Goal: Task Accomplishment & Management: Use online tool/utility

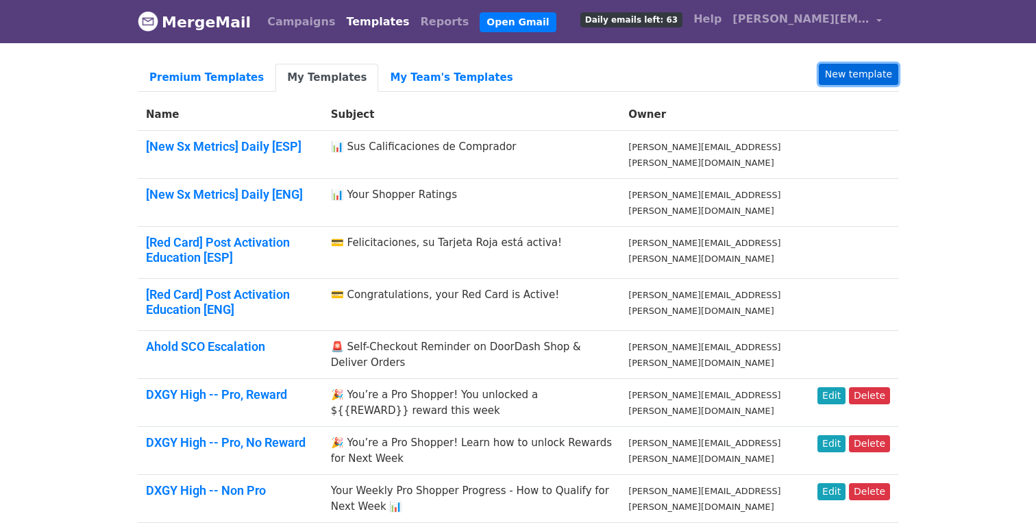
click at [872, 81] on link "New template" at bounding box center [858, 74] width 79 height 21
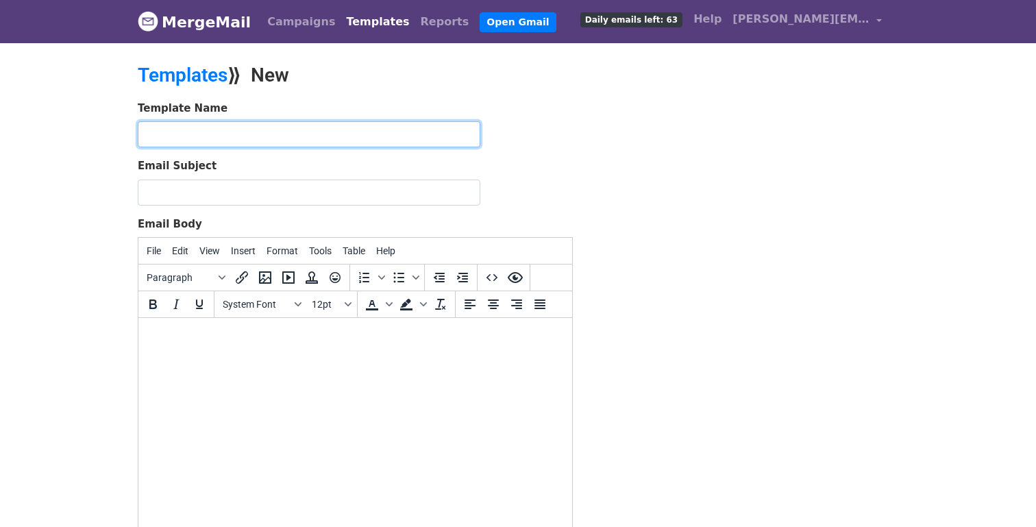
click at [264, 134] on input "text" at bounding box center [309, 134] width 343 height 26
type input "Feedback --"
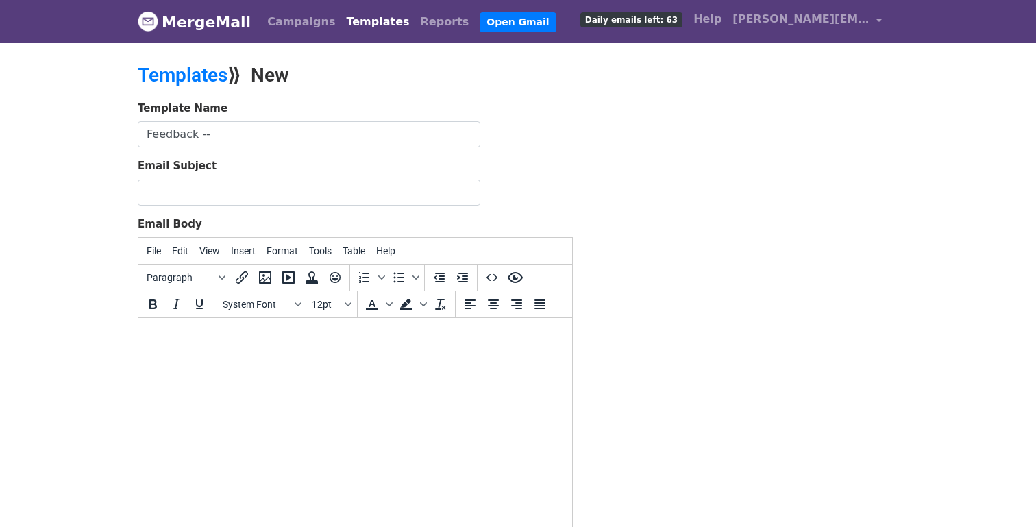
click at [245, 330] on body at bounding box center [355, 336] width 412 height 15
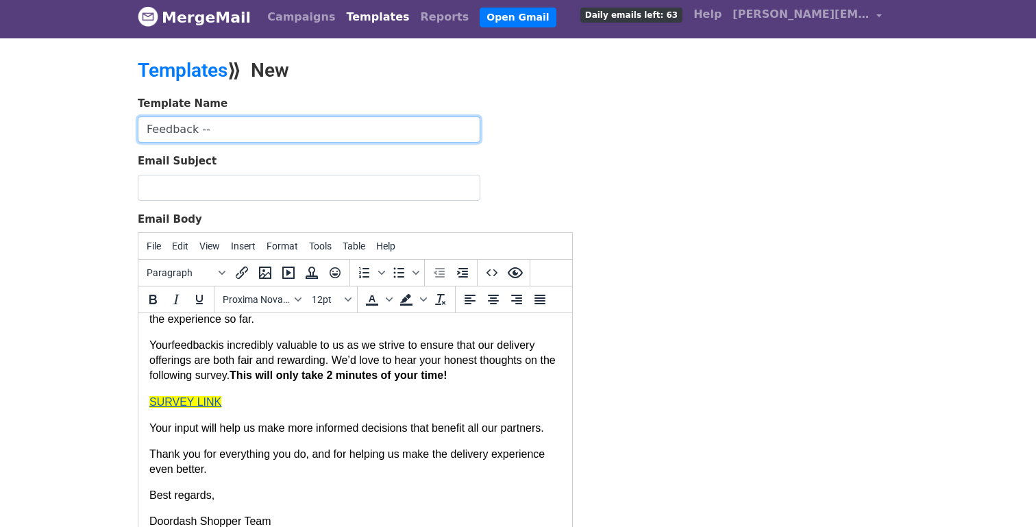
click at [238, 136] on input "Feedback --" at bounding box center [309, 129] width 343 height 26
type input "Feedback -- DXGY High"
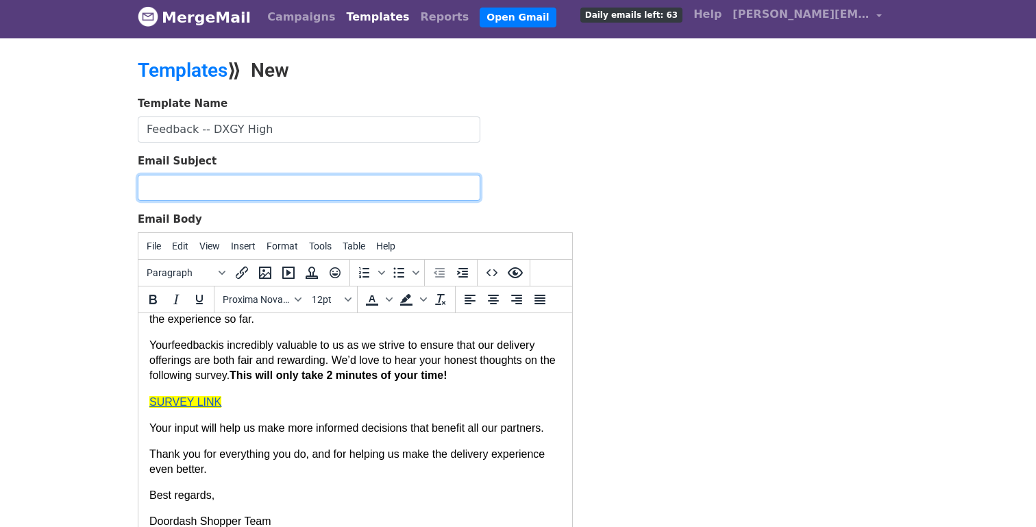
click at [257, 188] on input "Email Subject" at bounding box center [309, 188] width 343 height 26
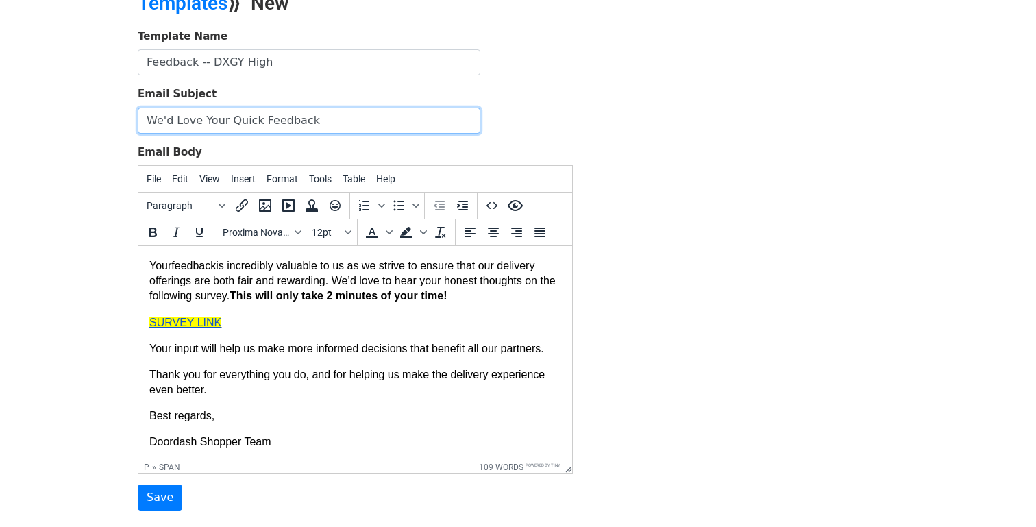
scroll to position [0, 0]
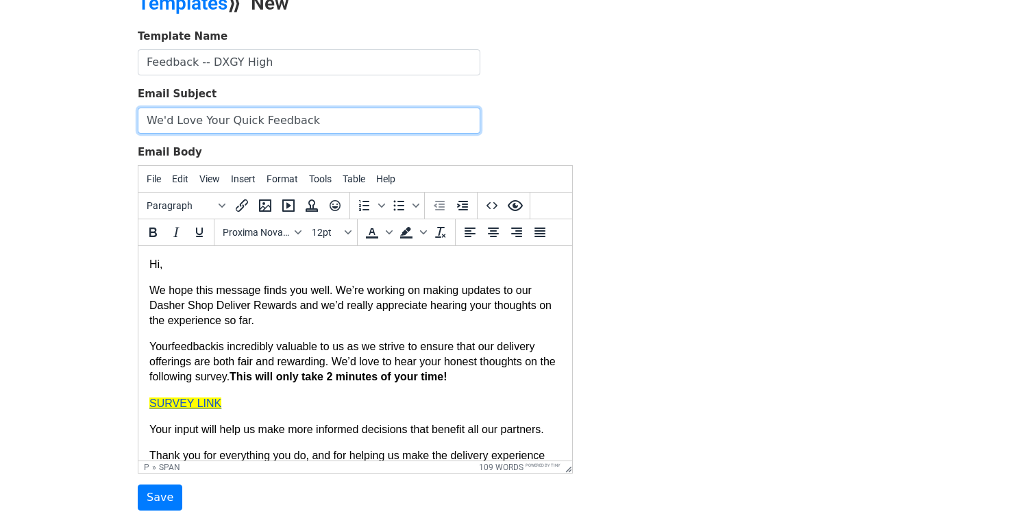
type input "We'd Love Your Quick Feedback"
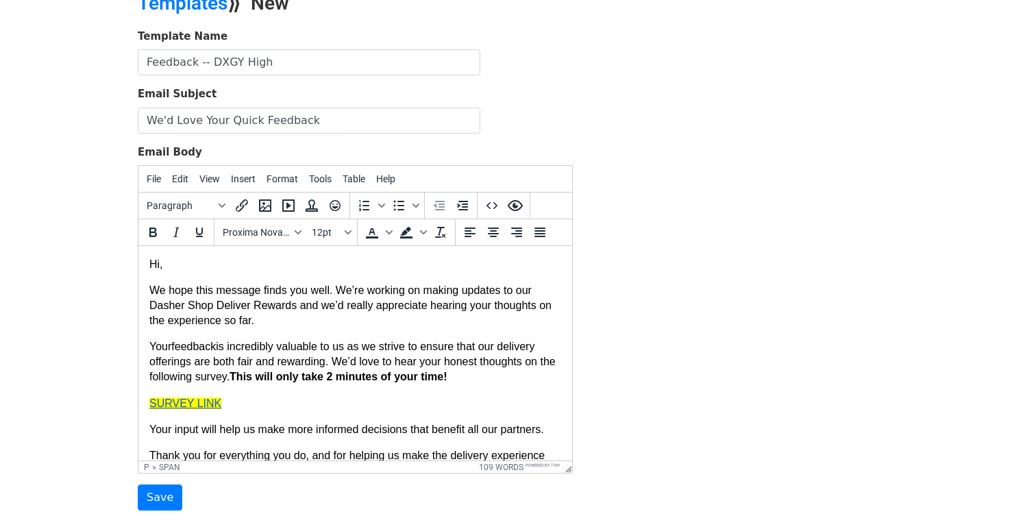
click at [177, 401] on link "SURVEY LINK" at bounding box center [185, 403] width 72 height 12
click at [178, 401] on link "SURVEY LINK" at bounding box center [185, 403] width 72 height 12
click at [243, 208] on icon "Insert/edit link" at bounding box center [242, 205] width 16 height 16
select select "_blank"
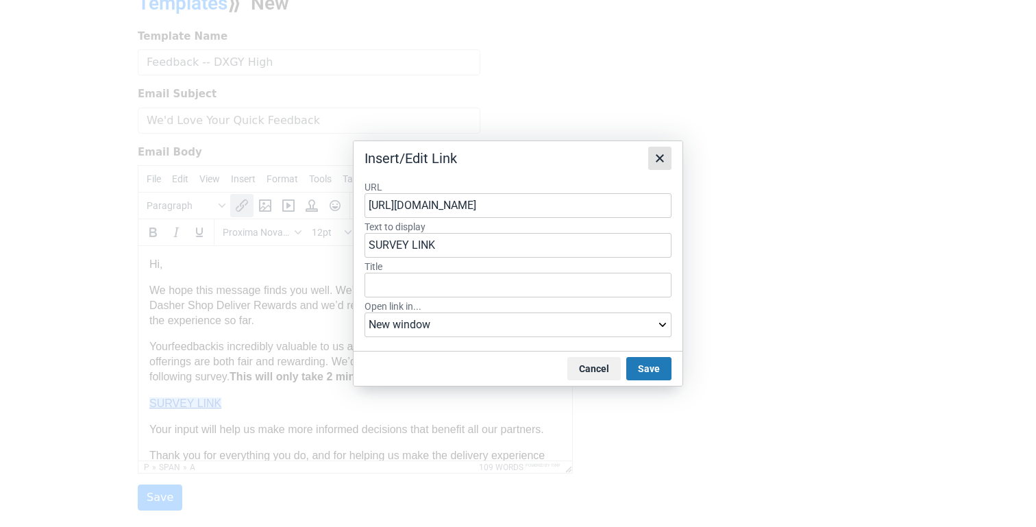
click at [660, 159] on icon "Close" at bounding box center [660, 158] width 8 height 8
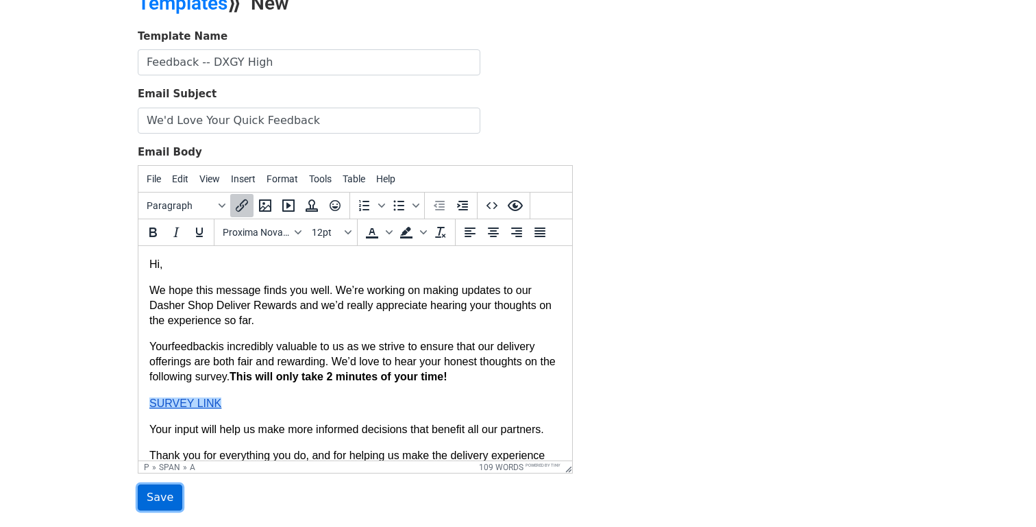
click at [163, 495] on input "Save" at bounding box center [160, 497] width 45 height 26
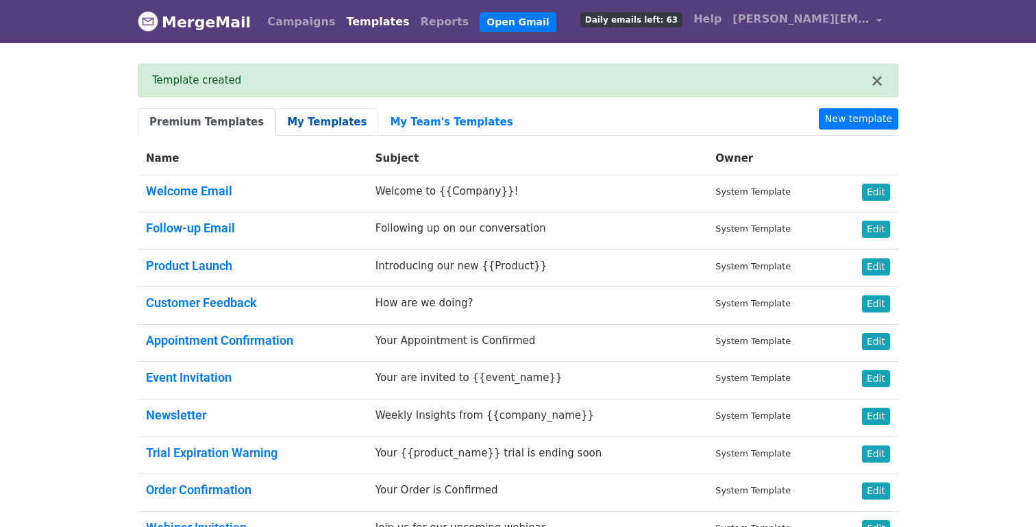
click at [314, 125] on link "My Templates" at bounding box center [326, 122] width 103 height 28
